Goal: Navigation & Orientation: Find specific page/section

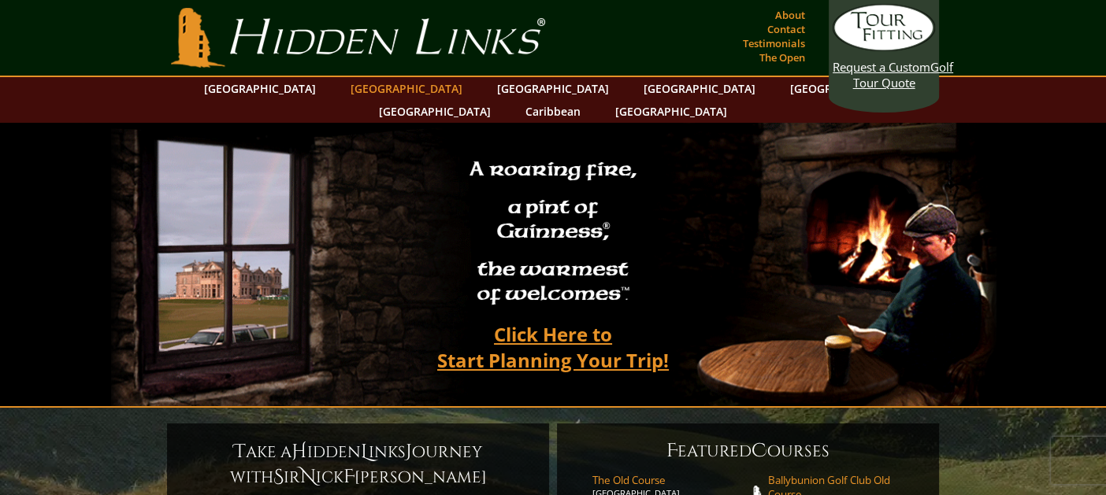
click at [383, 83] on link "[GEOGRAPHIC_DATA]" at bounding box center [407, 88] width 128 height 23
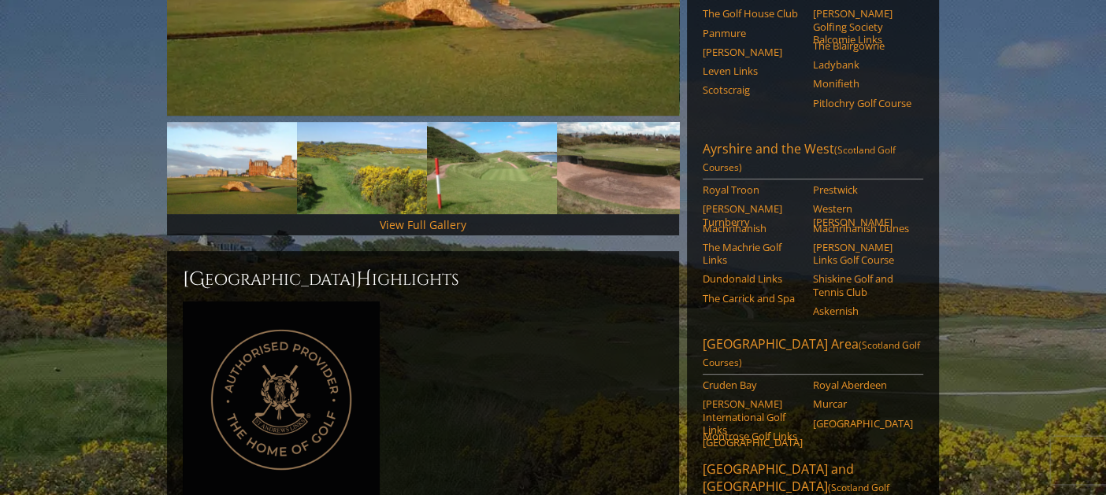
scroll to position [551, 0]
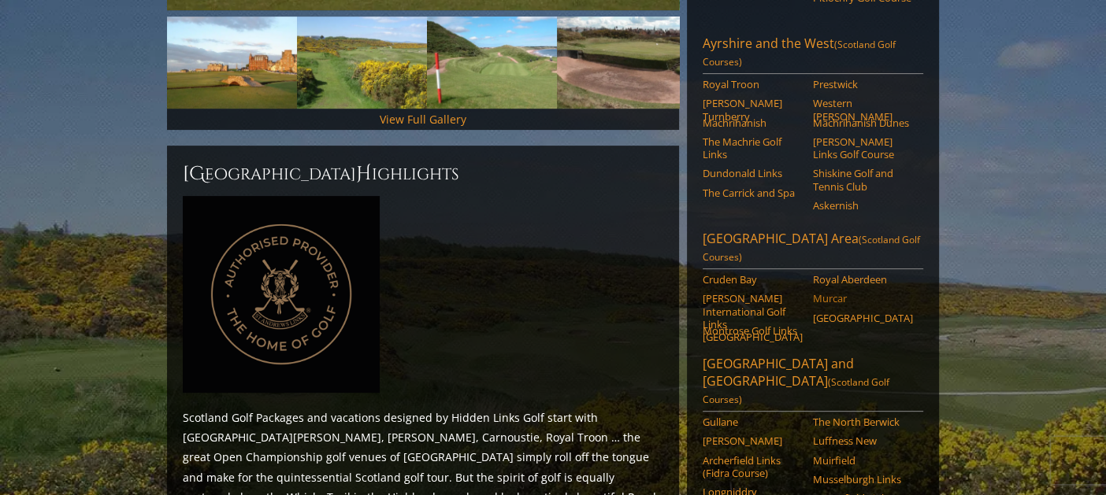
click at [840, 292] on link "Murcar" at bounding box center [863, 298] width 100 height 13
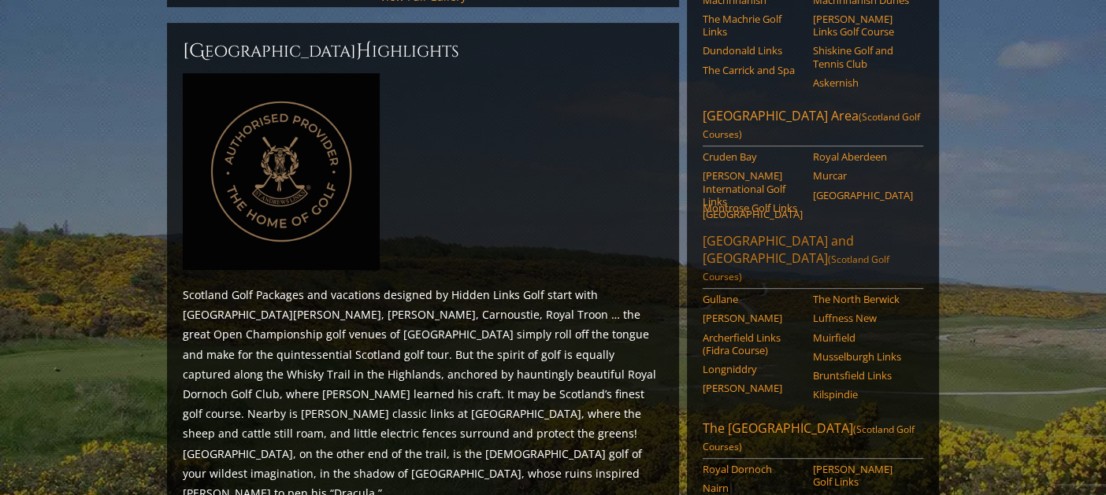
scroll to position [787, 0]
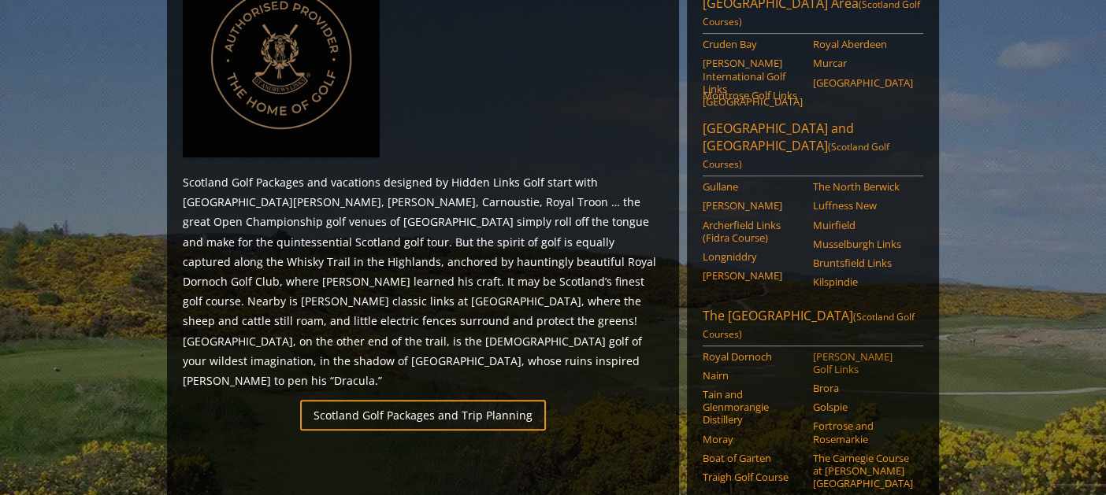
click at [832, 350] on link "[PERSON_NAME] Golf Links" at bounding box center [863, 363] width 100 height 26
